Goal: Information Seeking & Learning: Learn about a topic

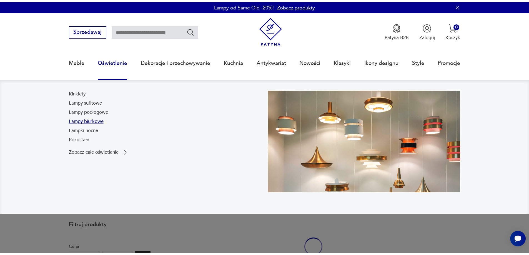
scroll to position [22, 0]
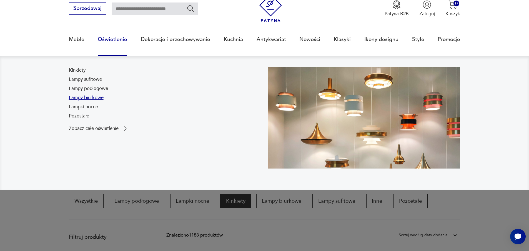
click at [92, 97] on link "Lampy biurkowe" at bounding box center [86, 97] width 35 height 7
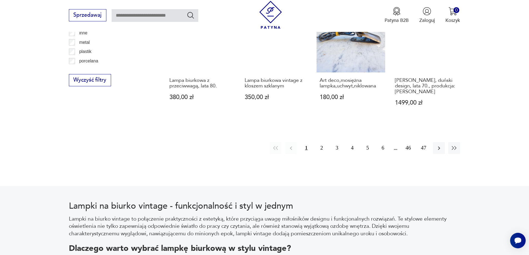
scroll to position [665, 0]
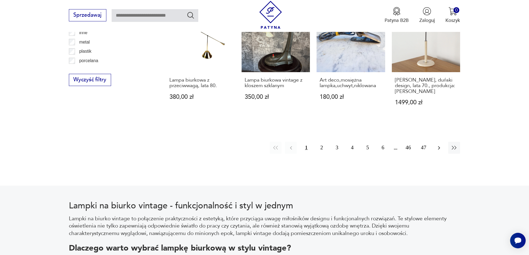
click at [437, 145] on icon "button" at bounding box center [439, 148] width 7 height 7
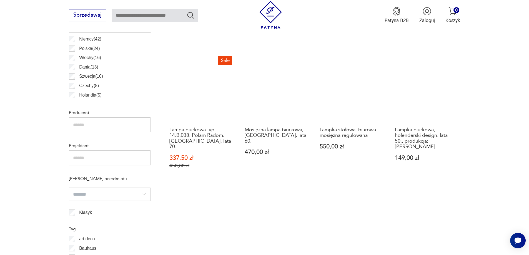
scroll to position [415, 0]
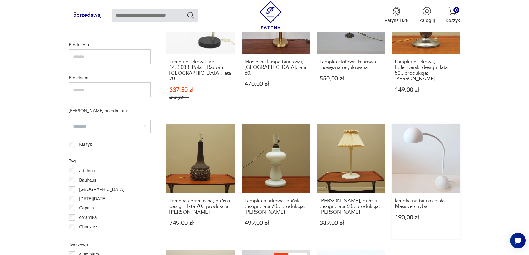
click at [426, 198] on h3 "lampka na biurko biała Massive chyba" at bounding box center [426, 203] width 63 height 11
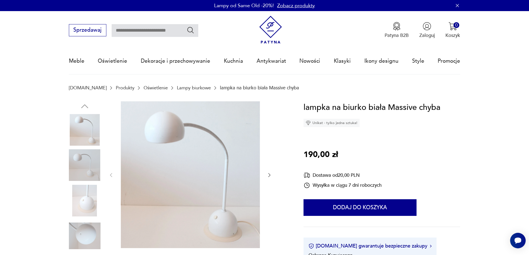
click at [84, 169] on img at bounding box center [85, 165] width 32 height 32
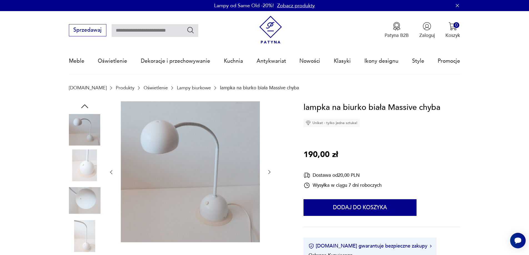
click at [88, 177] on img at bounding box center [85, 165] width 32 height 32
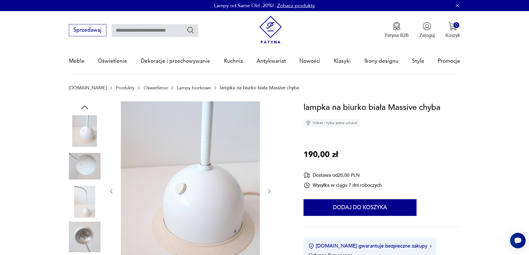
click at [89, 196] on img at bounding box center [85, 202] width 32 height 32
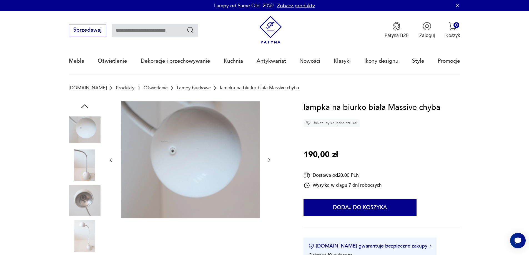
click at [89, 234] on img at bounding box center [85, 236] width 32 height 32
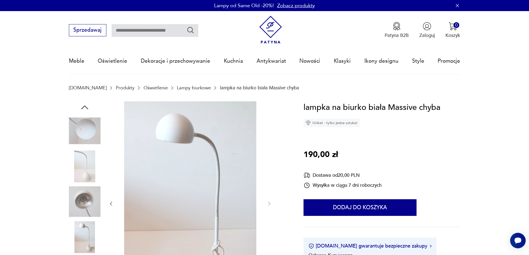
click at [90, 137] on img at bounding box center [85, 131] width 32 height 32
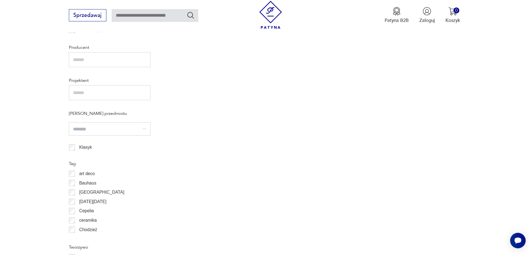
scroll to position [474, 0]
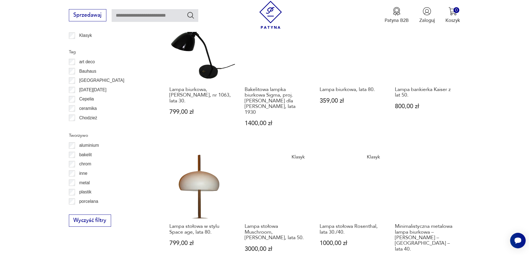
scroll to position [582, 0]
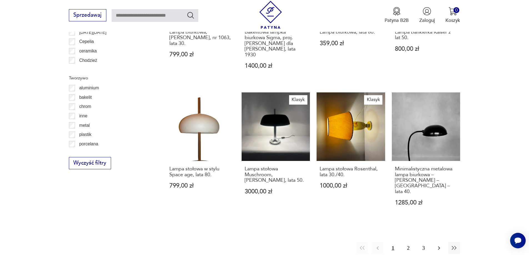
click at [441, 245] on icon "button" at bounding box center [439, 248] width 7 height 7
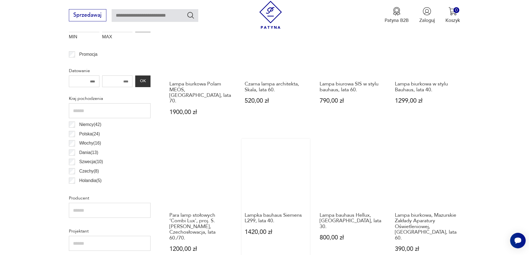
scroll to position [332, 0]
